Goal: Navigation & Orientation: Find specific page/section

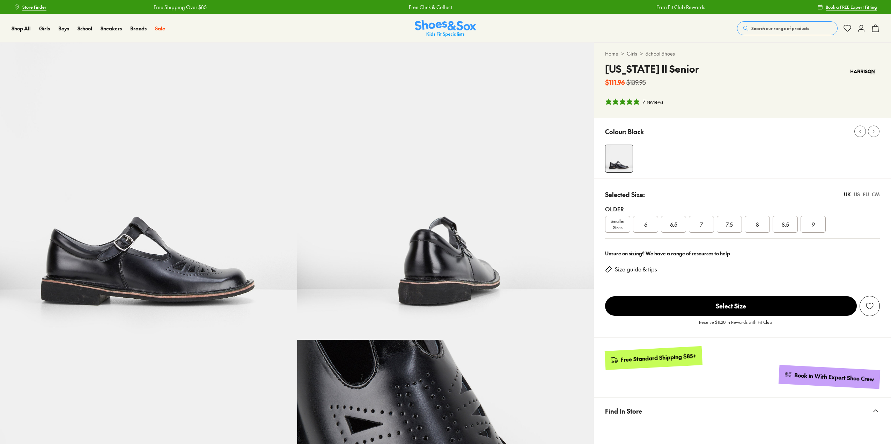
select select "*"
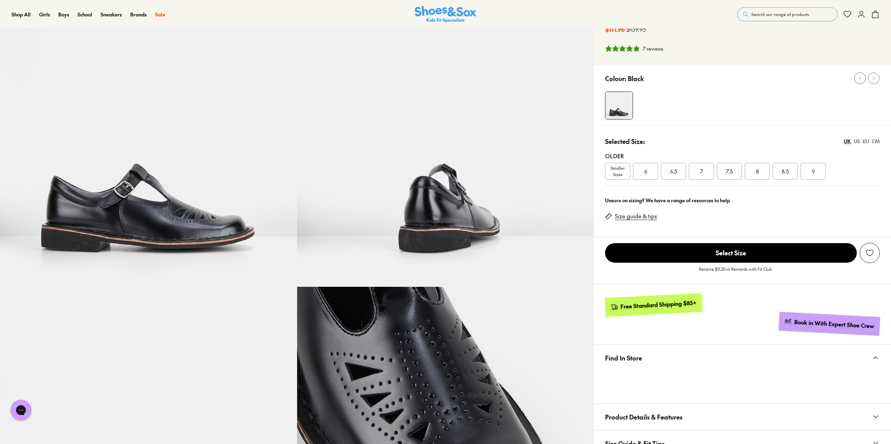
click at [856, 138] on div "US" at bounding box center [857, 141] width 6 height 7
click at [815, 167] on span "10" at bounding box center [813, 171] width 5 height 8
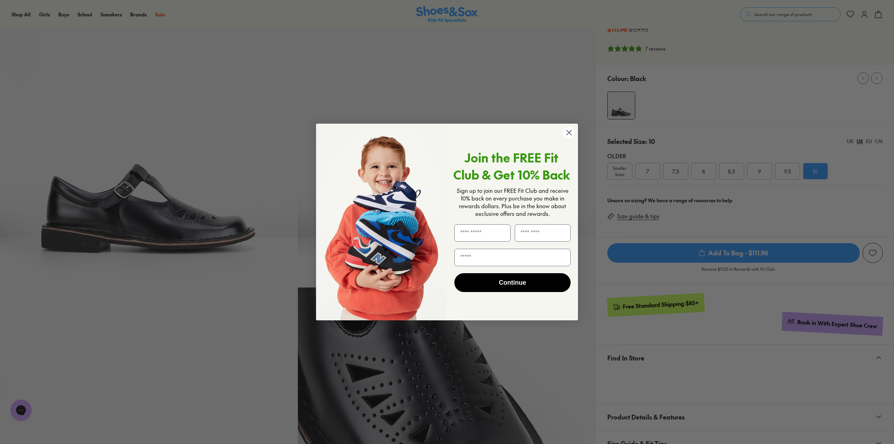
click at [568, 128] on circle "Close dialog" at bounding box center [569, 133] width 12 height 12
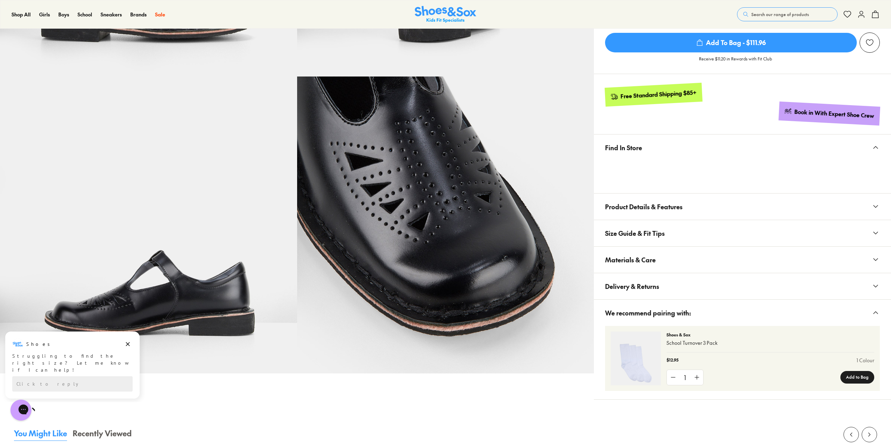
scroll to position [279, 0]
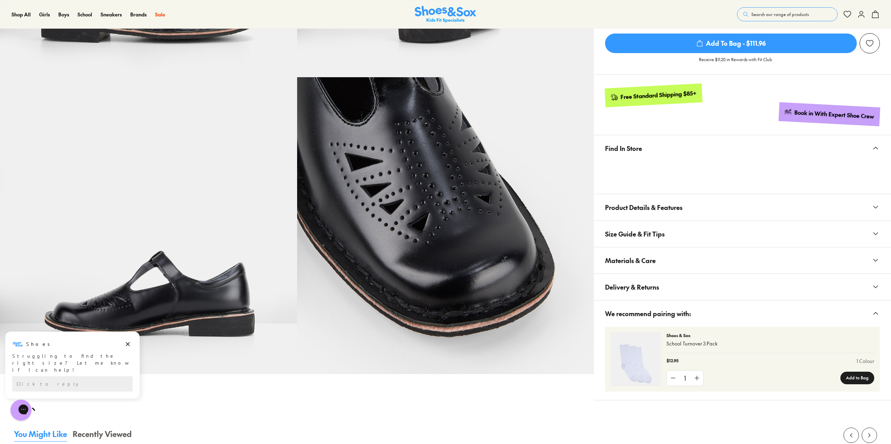
click at [616, 223] on span "Size Guide & Fit Tips" at bounding box center [635, 233] width 60 height 21
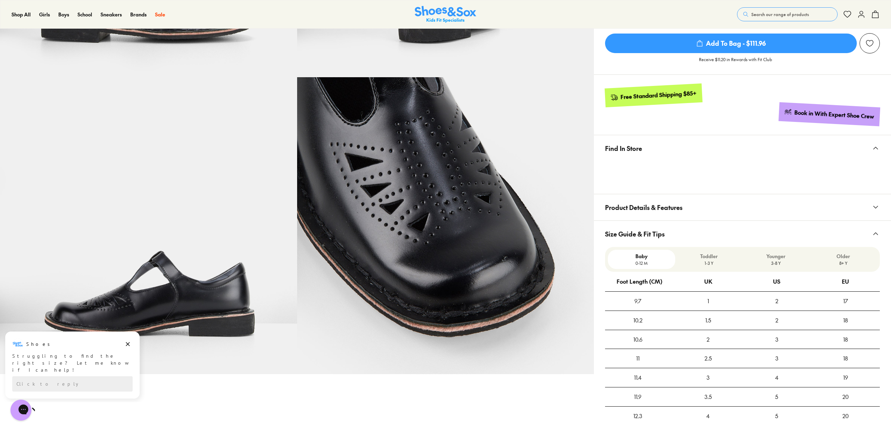
click at [838, 260] on p "8+ Y" at bounding box center [843, 263] width 62 height 6
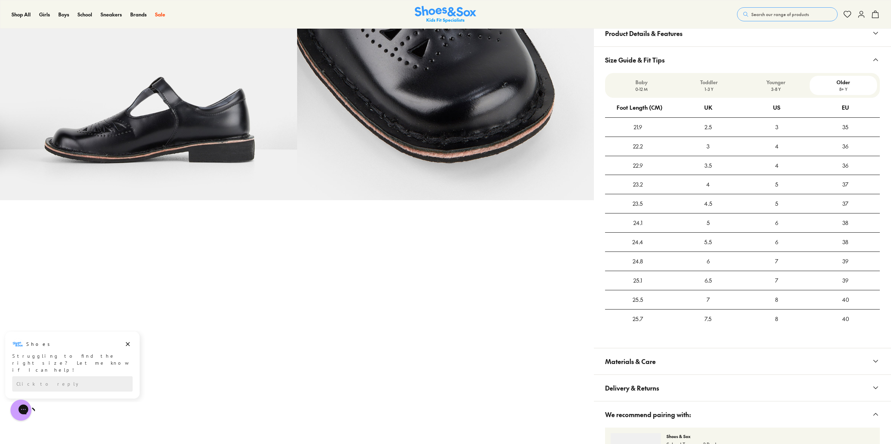
scroll to position [454, 0]
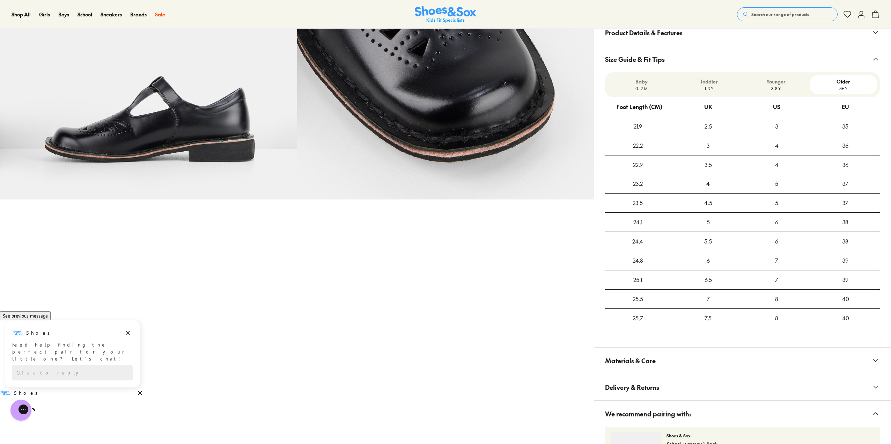
click at [781, 78] on p "Younger" at bounding box center [776, 81] width 62 height 7
click at [832, 78] on p "Older" at bounding box center [843, 81] width 62 height 7
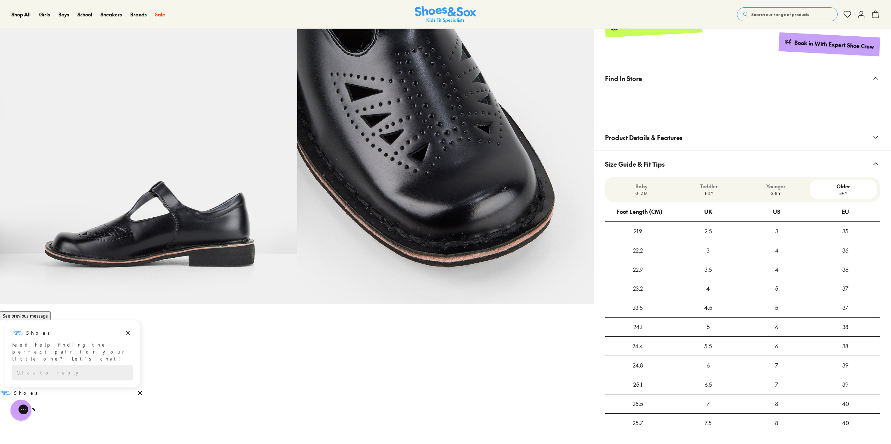
click at [658, 190] on p "0-12 M" at bounding box center [642, 193] width 62 height 6
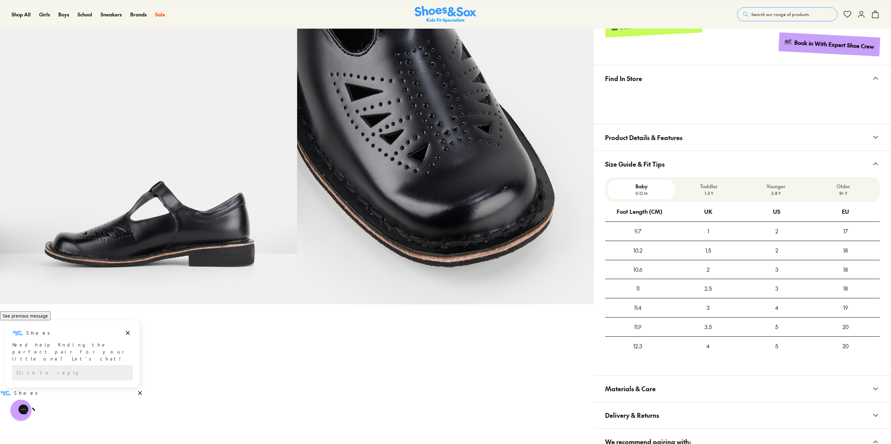
click at [698, 183] on p "Toddler" at bounding box center [709, 186] width 62 height 7
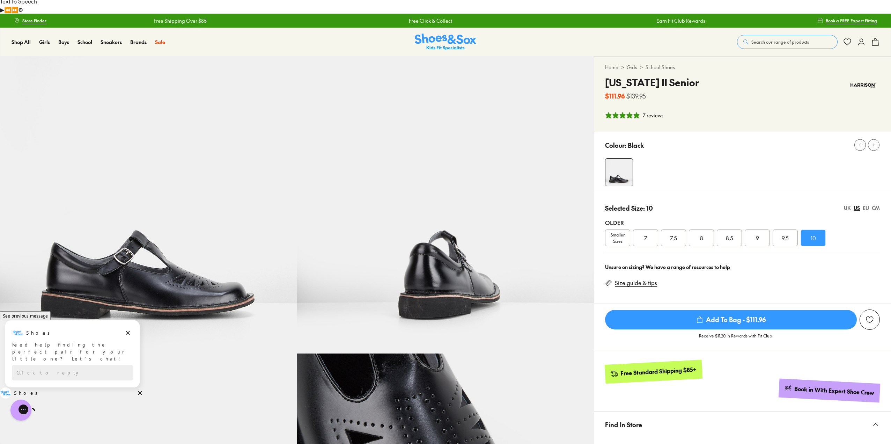
scroll to position [0, 0]
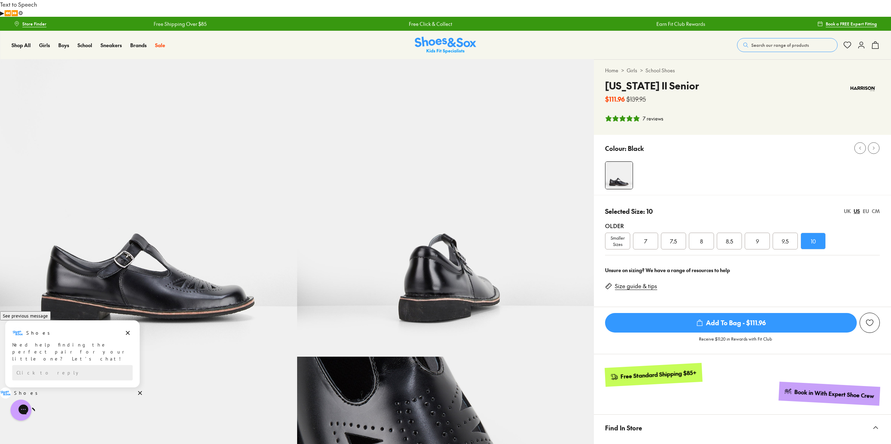
click at [30, 17] on link "Store Finder" at bounding box center [30, 23] width 32 height 13
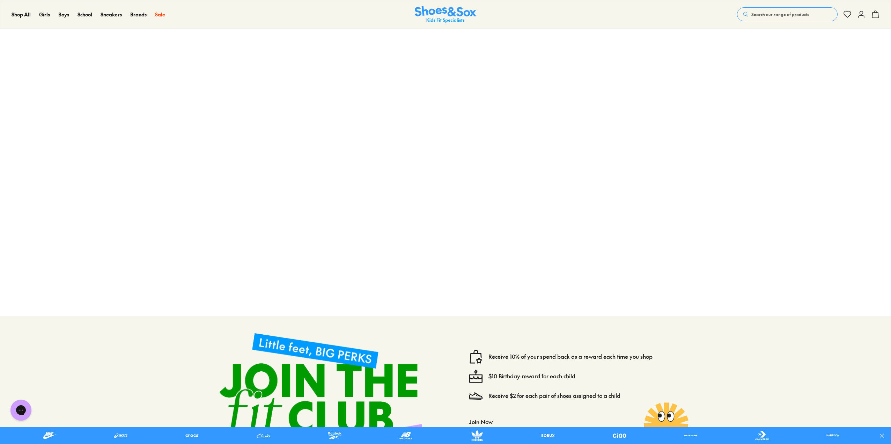
scroll to position [26, 0]
